Goal: Information Seeking & Learning: Learn about a topic

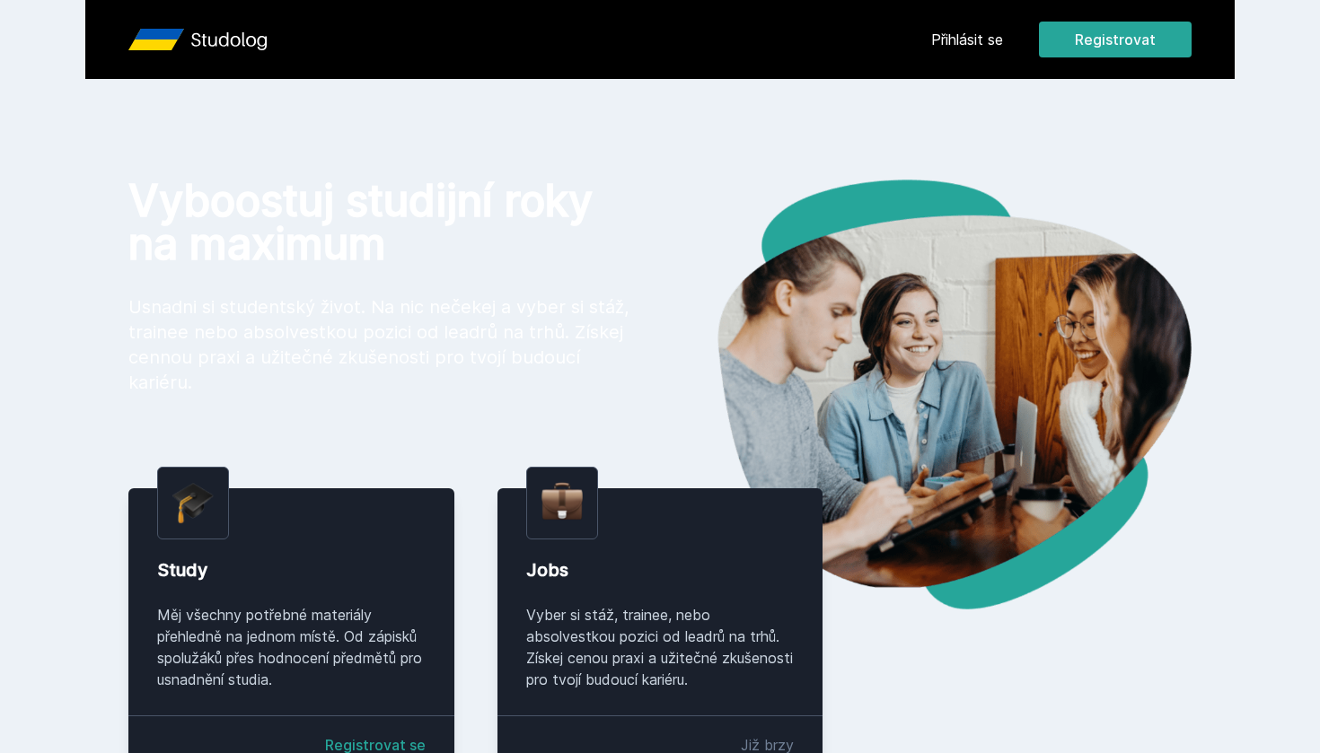
click at [991, 42] on link "Přihlásit se" at bounding box center [967, 40] width 72 height 22
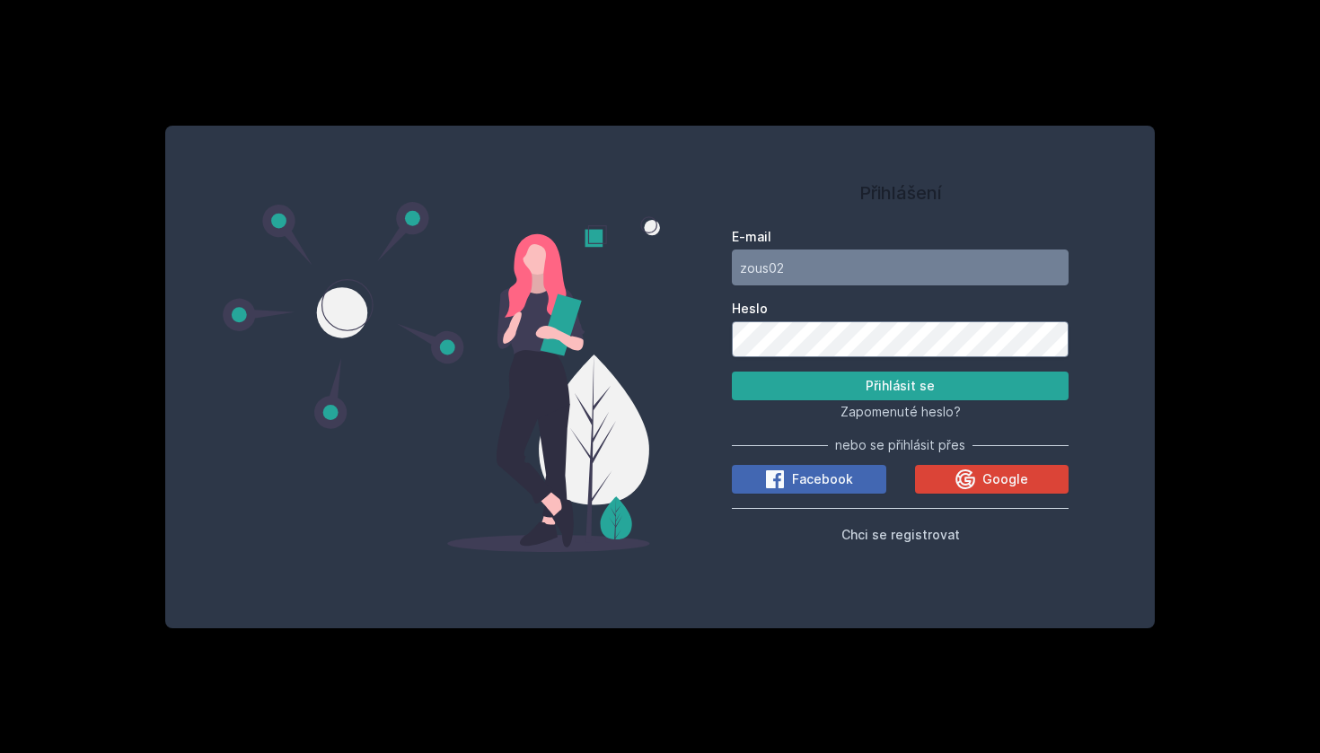
click at [900, 386] on button "Přihlásit se" at bounding box center [900, 386] width 337 height 29
click at [906, 377] on button "Přihlásit se" at bounding box center [900, 386] width 337 height 29
click at [906, 378] on button "Přihlásit se" at bounding box center [900, 386] width 337 height 29
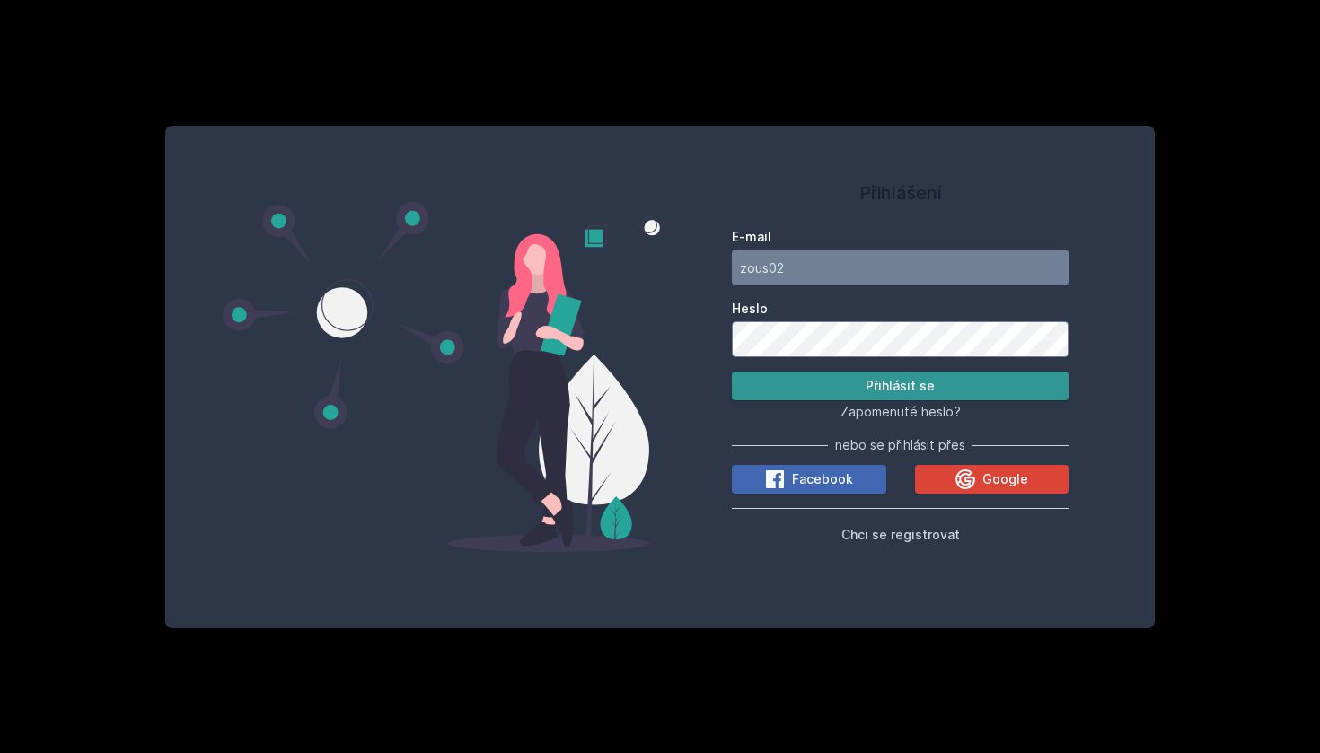
click at [906, 378] on button "Přihlásit se" at bounding box center [900, 386] width 337 height 29
click at [900, 386] on button "Přihlásit se" at bounding box center [900, 386] width 337 height 29
click at [831, 269] on input "zous02" at bounding box center [900, 268] width 337 height 36
type input "[EMAIL_ADDRESS][DOMAIN_NAME]"
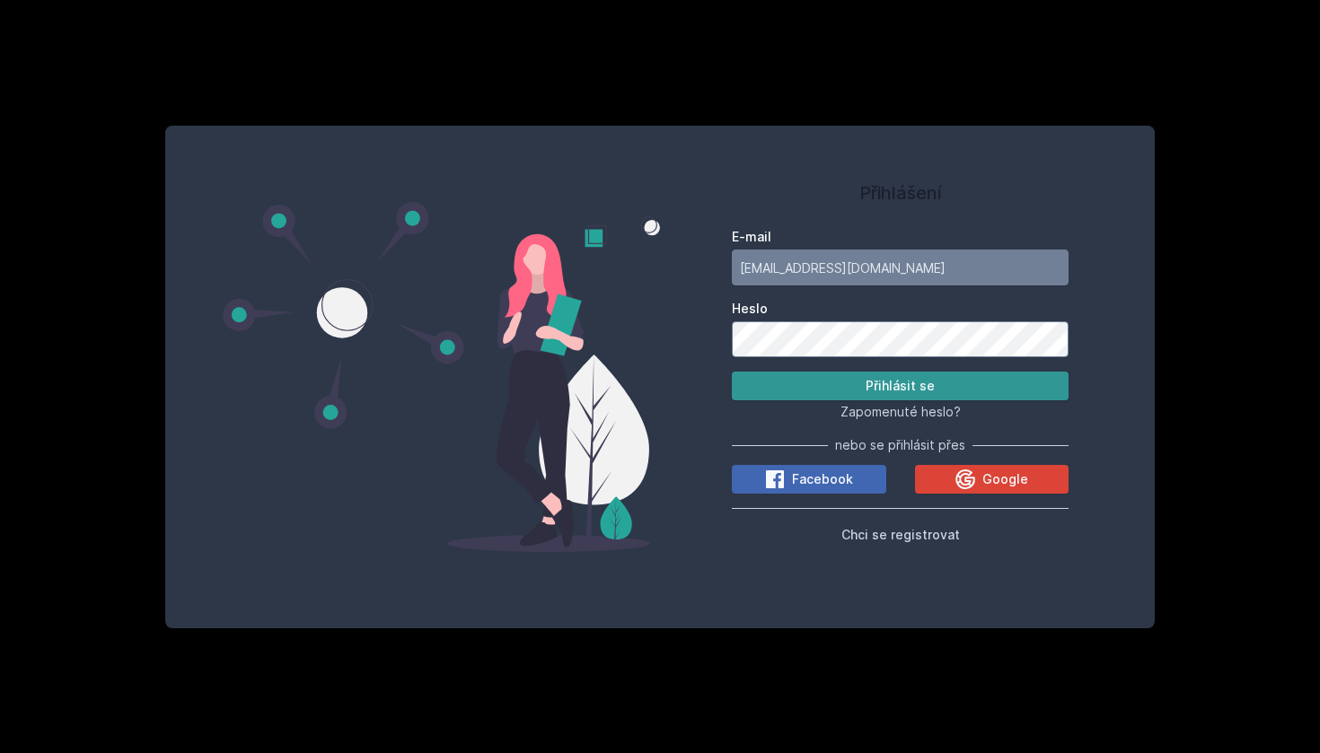
click at [859, 386] on button "Přihlásit se" at bounding box center [900, 386] width 337 height 29
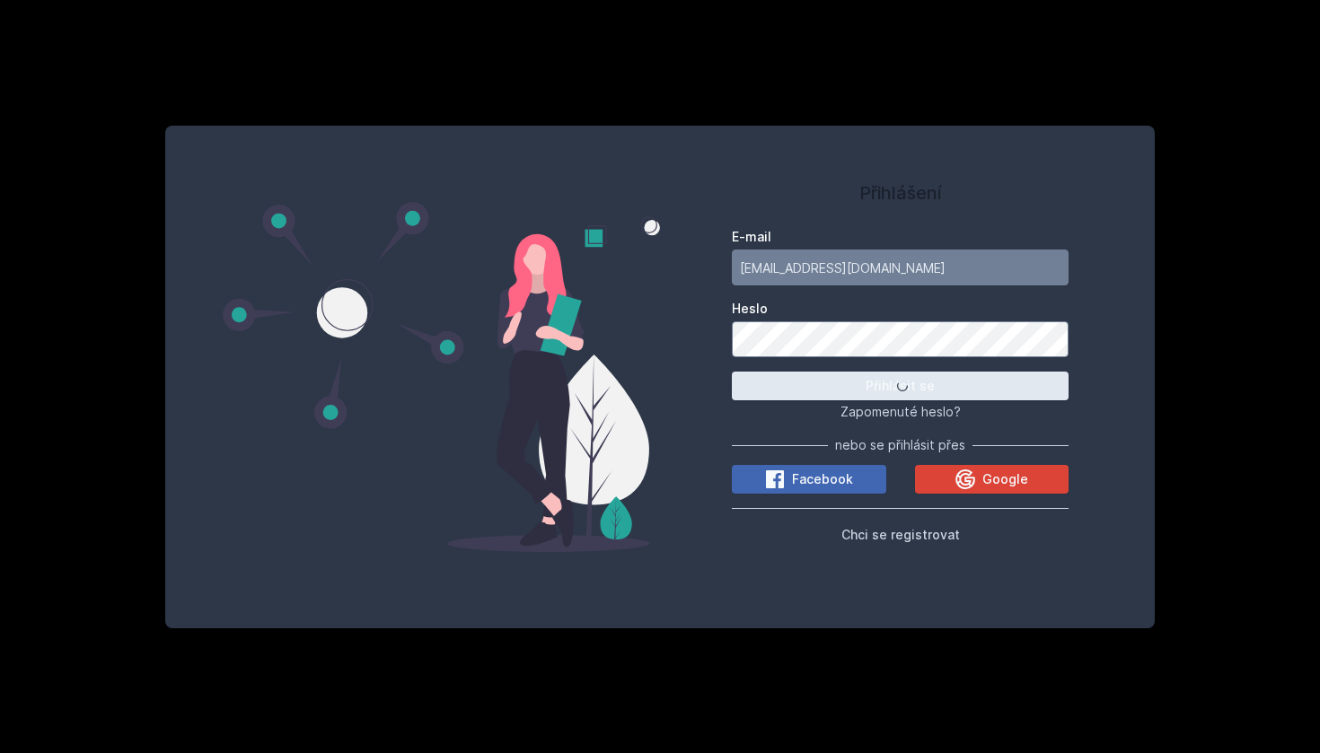
click at [859, 386] on button "Přihlásit se" at bounding box center [900, 386] width 337 height 29
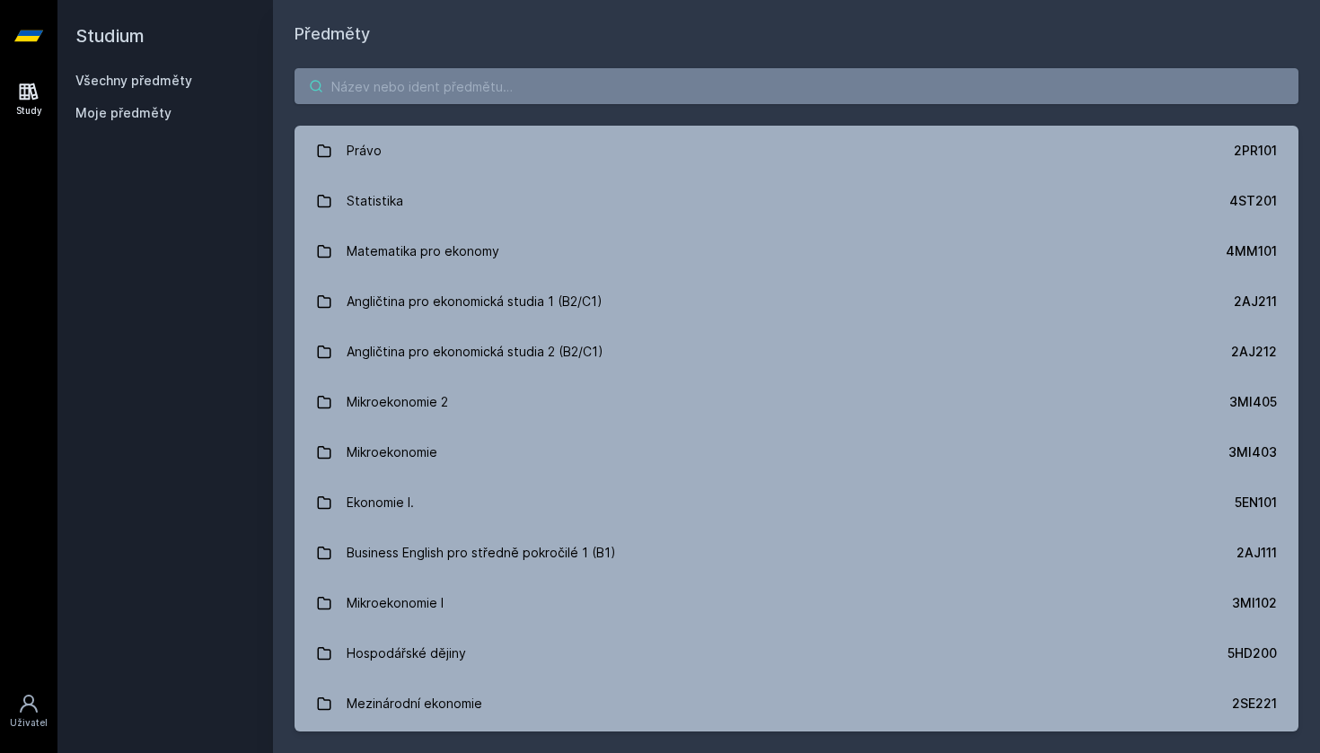
click at [531, 84] on input "search" at bounding box center [797, 86] width 1004 height 36
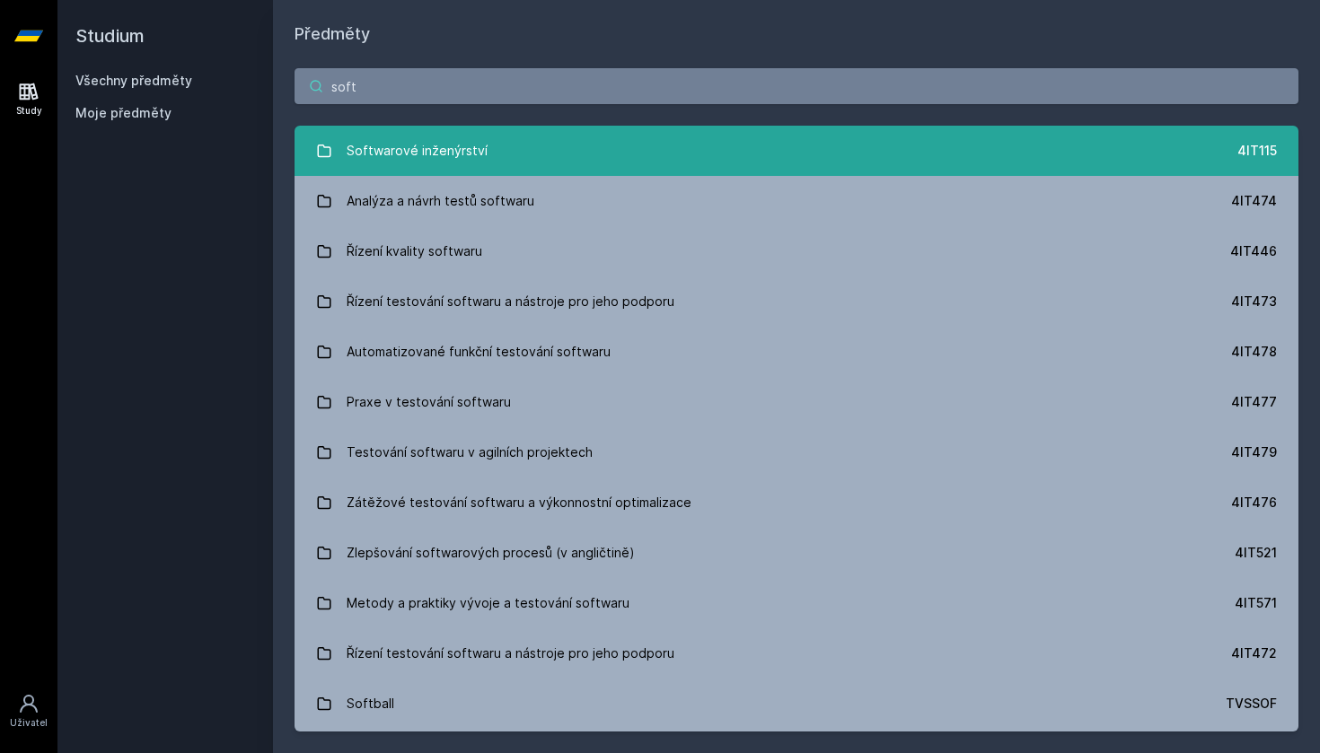
type input "soft"
click at [495, 145] on link "Softwarové inženýrství 4IT115" at bounding box center [797, 151] width 1004 height 50
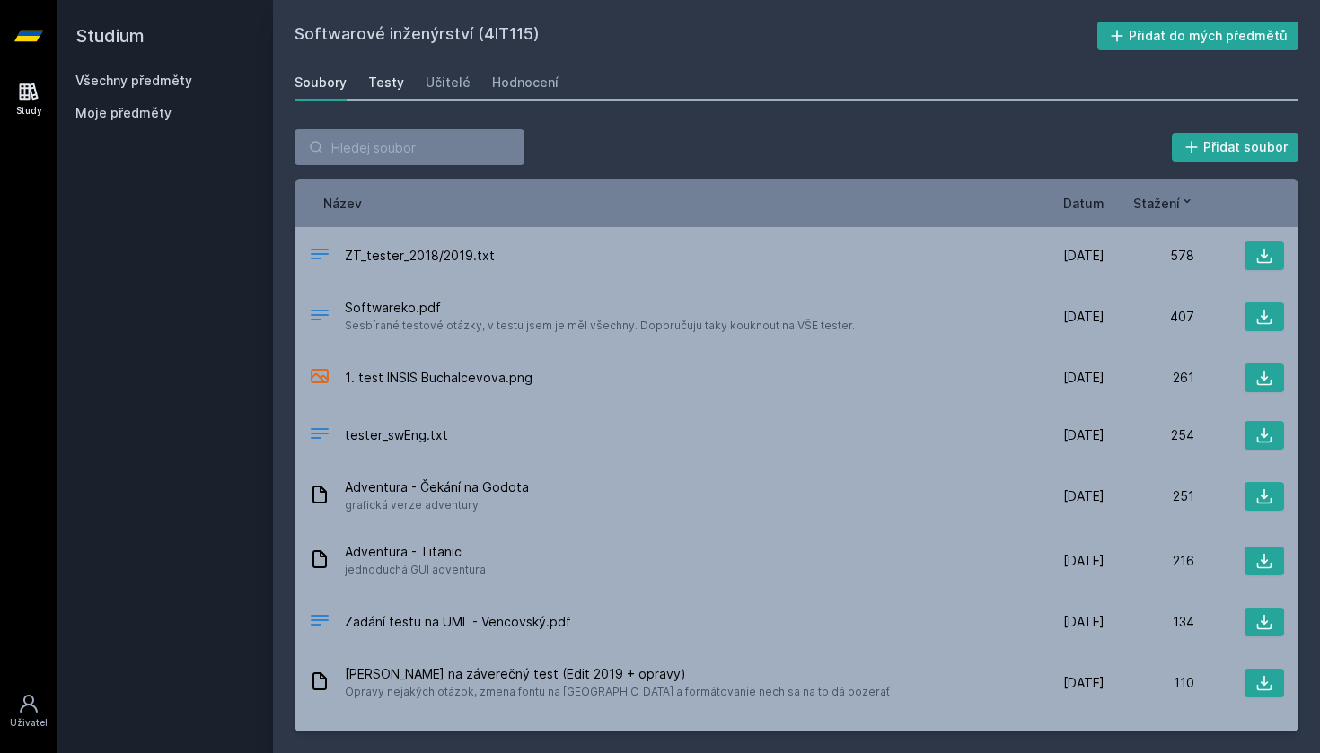
click at [374, 75] on div "Testy" at bounding box center [386, 83] width 36 height 18
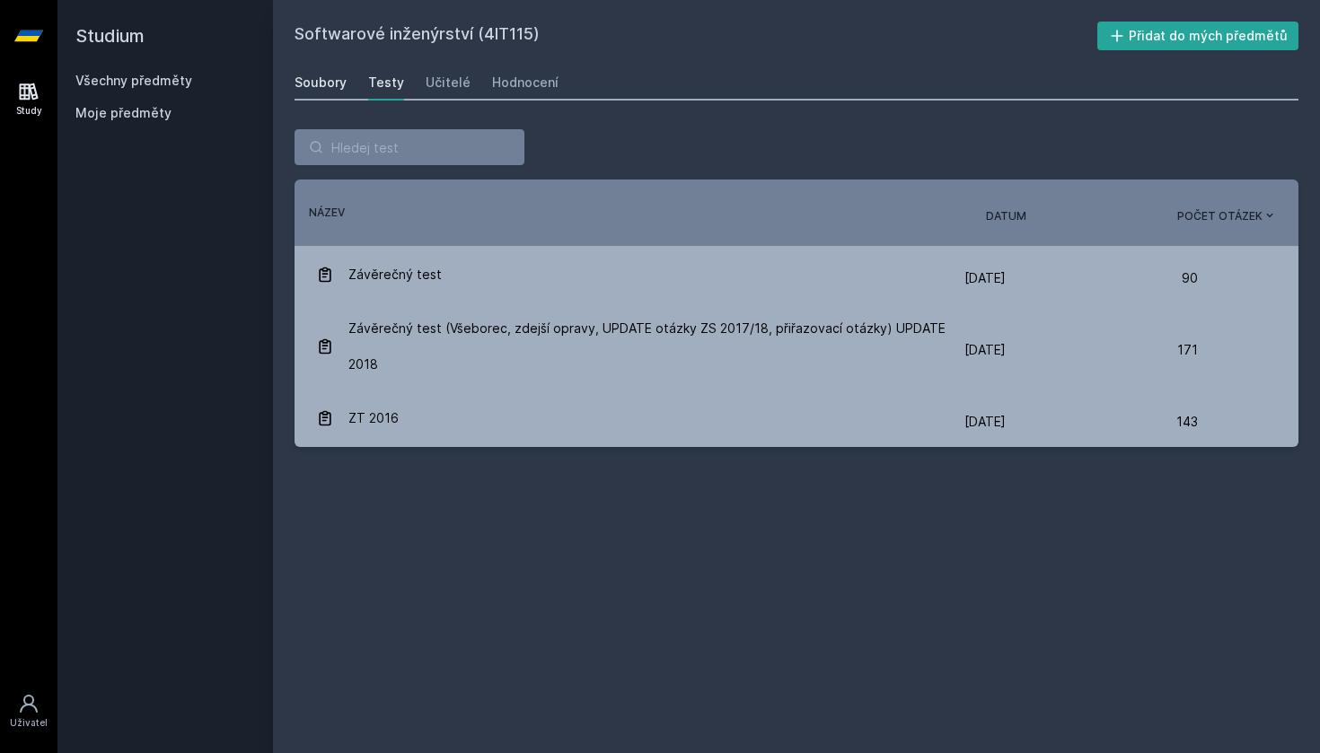
click at [319, 84] on div "Soubory" at bounding box center [321, 83] width 52 height 18
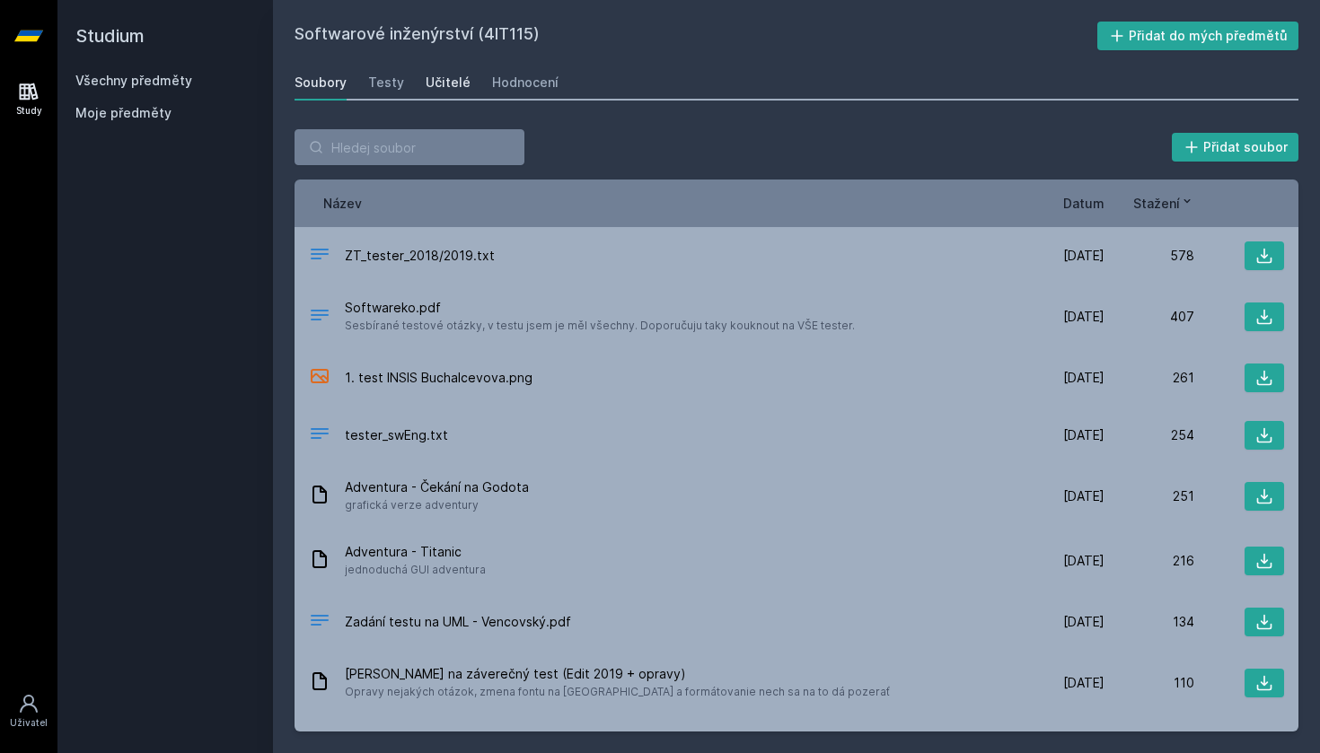
click at [456, 80] on div "Učitelé" at bounding box center [448, 83] width 45 height 18
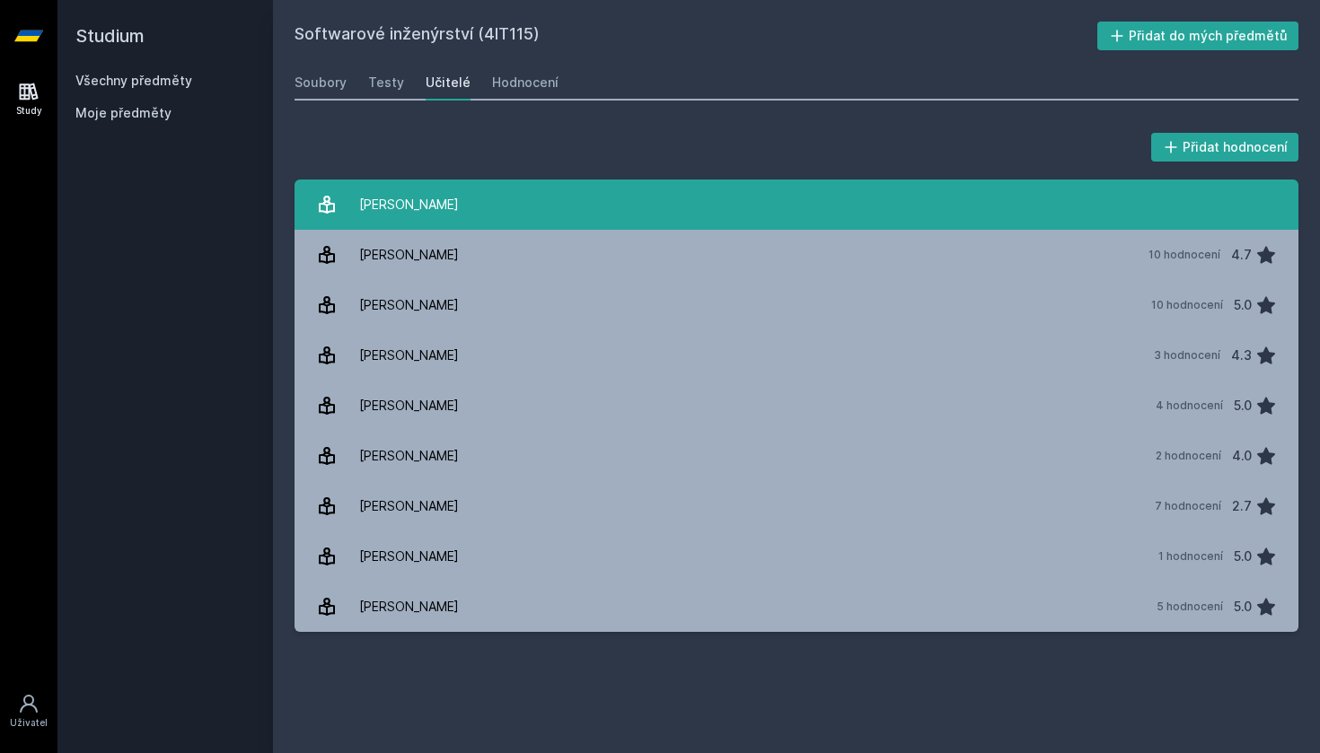
click at [459, 198] on div "[PERSON_NAME]" at bounding box center [409, 205] width 100 height 36
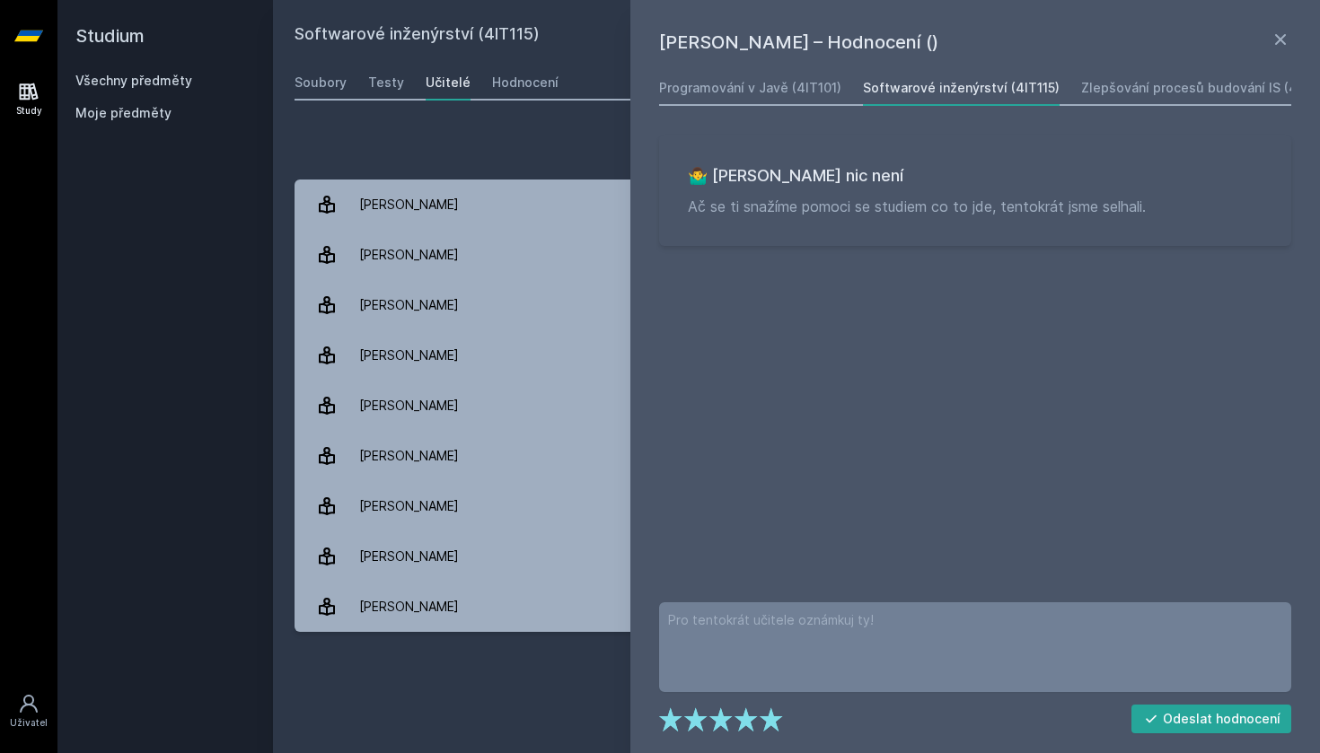
click at [589, 161] on div "Přidat hodnocení" at bounding box center [797, 147] width 1004 height 36
click at [1284, 38] on icon at bounding box center [1281, 40] width 22 height 22
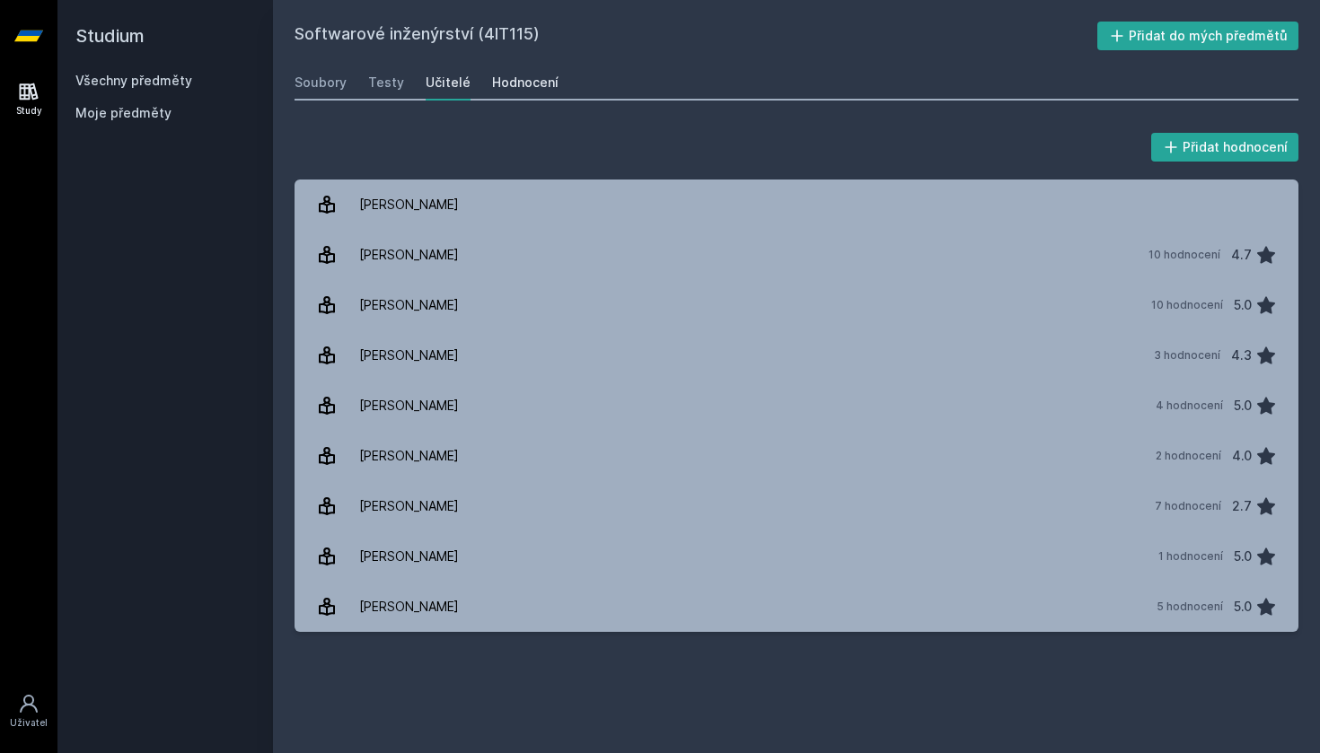
click at [536, 81] on div "Hodnocení" at bounding box center [525, 83] width 66 height 18
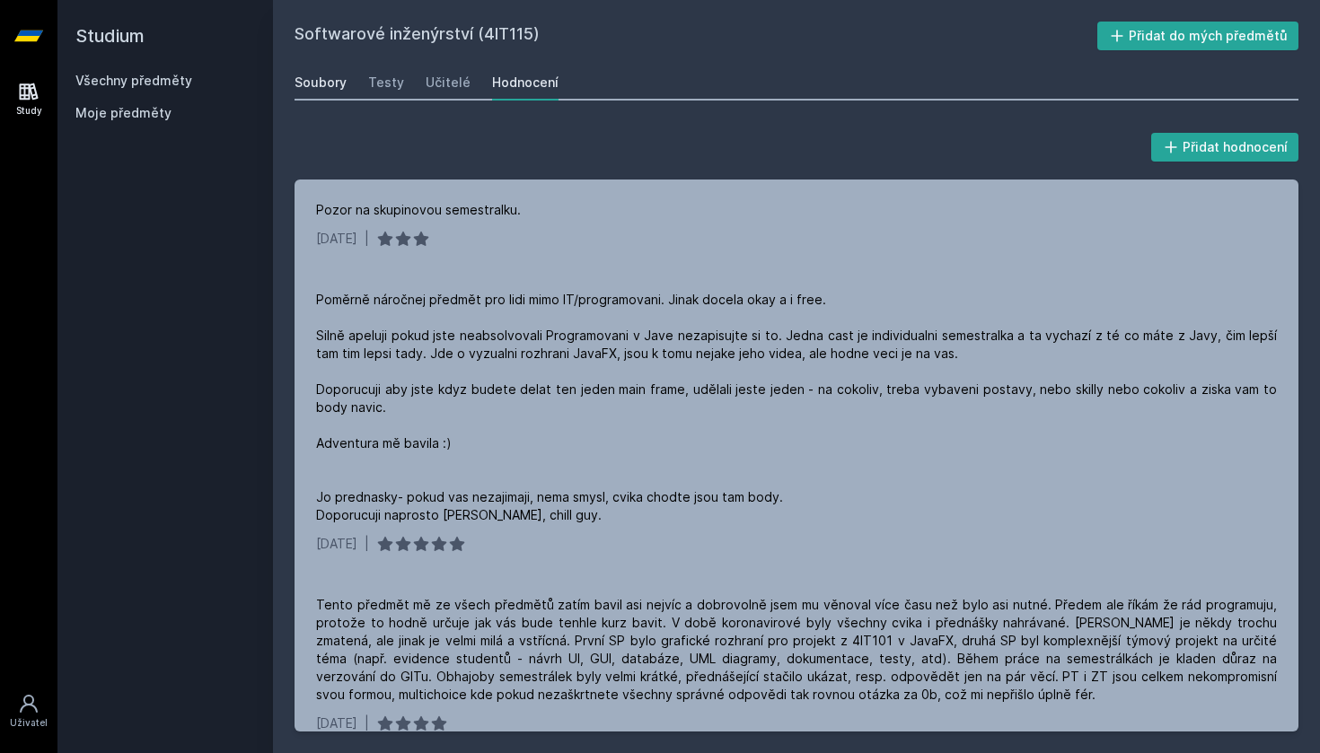
click at [323, 86] on div "Soubory" at bounding box center [321, 83] width 52 height 18
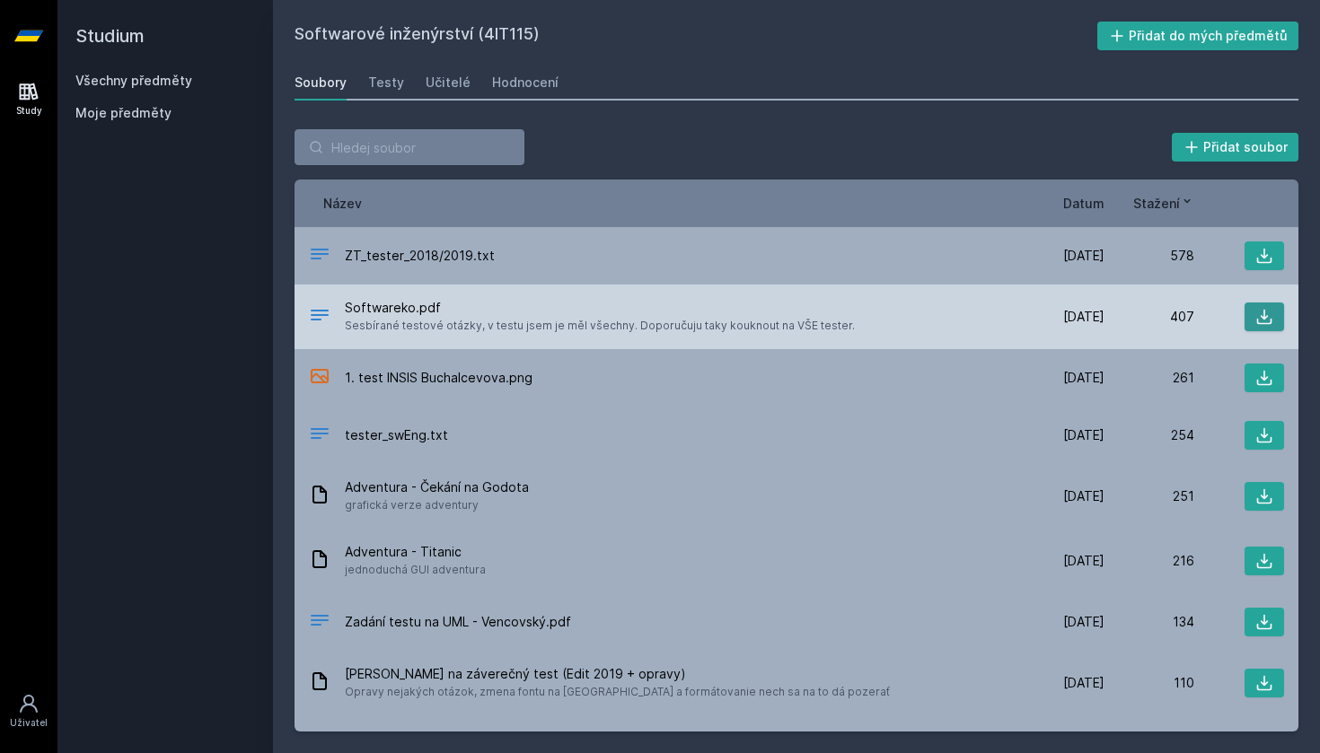
click at [1258, 317] on icon at bounding box center [1264, 317] width 18 height 18
